Goal: Transaction & Acquisition: Purchase product/service

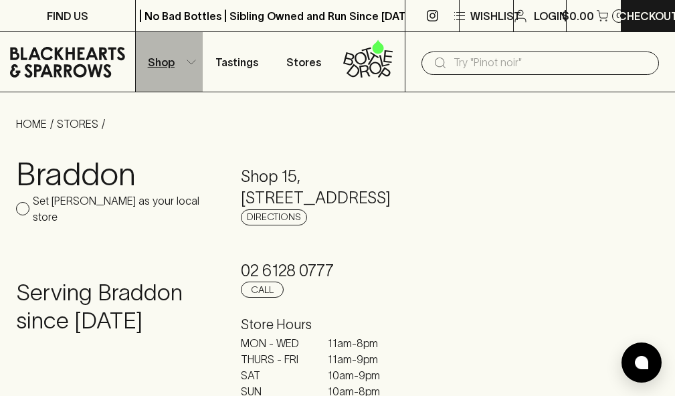
click at [198, 62] on button "Shop" at bounding box center [170, 62] width 68 height 60
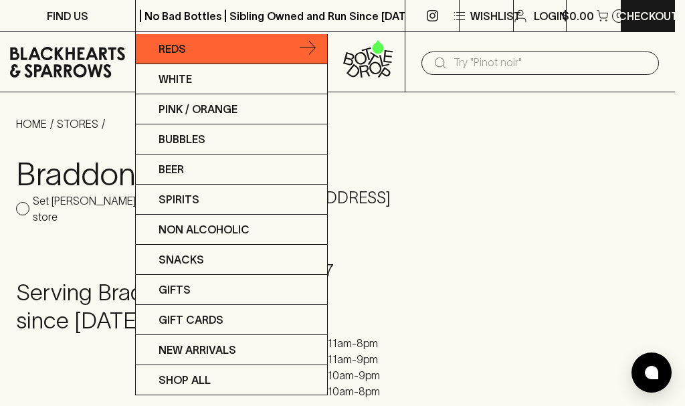
click at [228, 54] on link "Reds" at bounding box center [231, 49] width 191 height 30
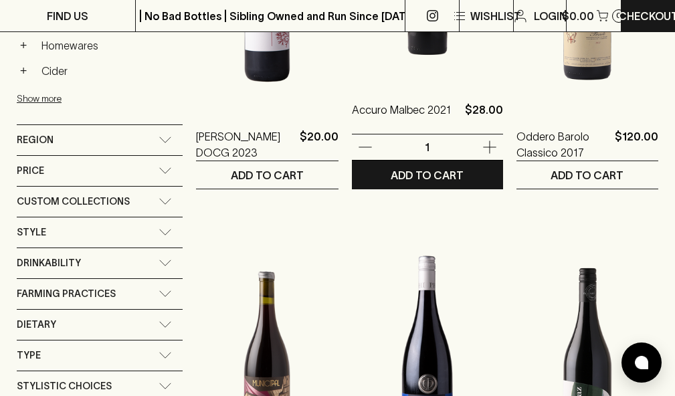
scroll to position [781, 0]
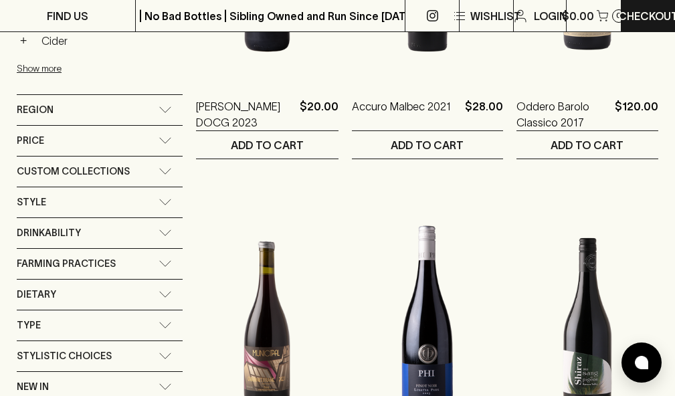
click at [144, 113] on div "Region" at bounding box center [88, 110] width 142 height 17
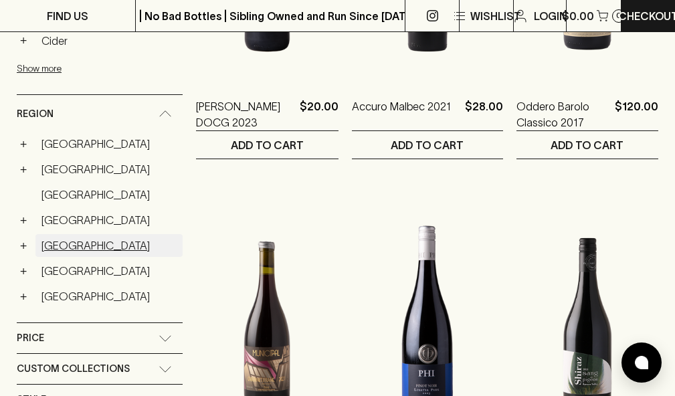
click at [68, 239] on link "[GEOGRAPHIC_DATA]" at bounding box center [108, 245] width 147 height 23
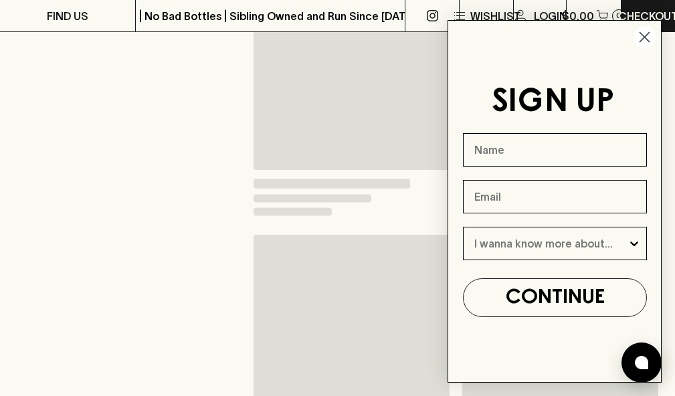
scroll to position [805, 0]
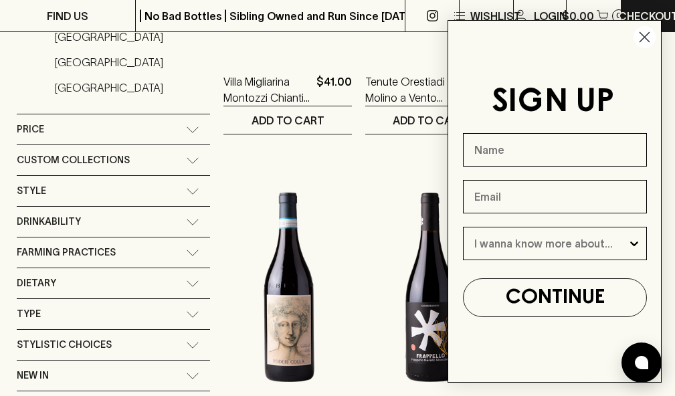
click at [641, 47] on circle "Close dialog" at bounding box center [644, 37] width 22 height 22
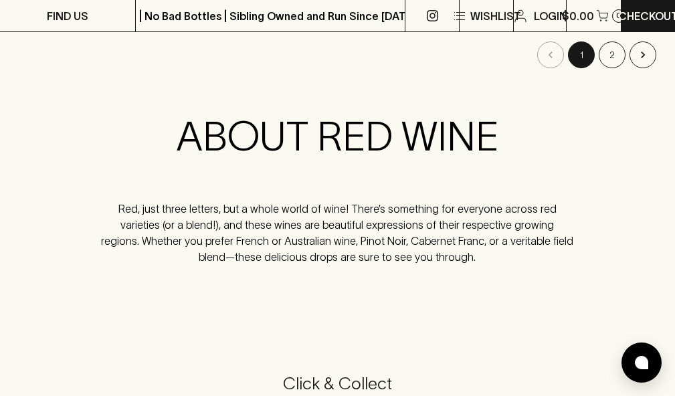
scroll to position [2749, 0]
